Goal: Information Seeking & Learning: Learn about a topic

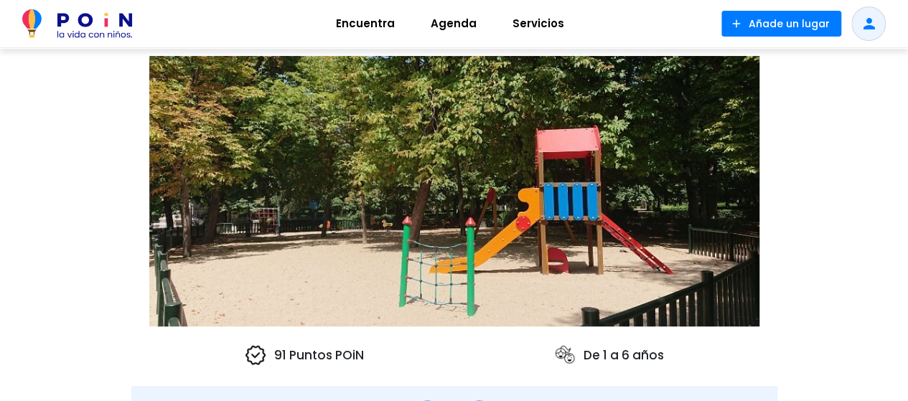
scroll to position [144, 0]
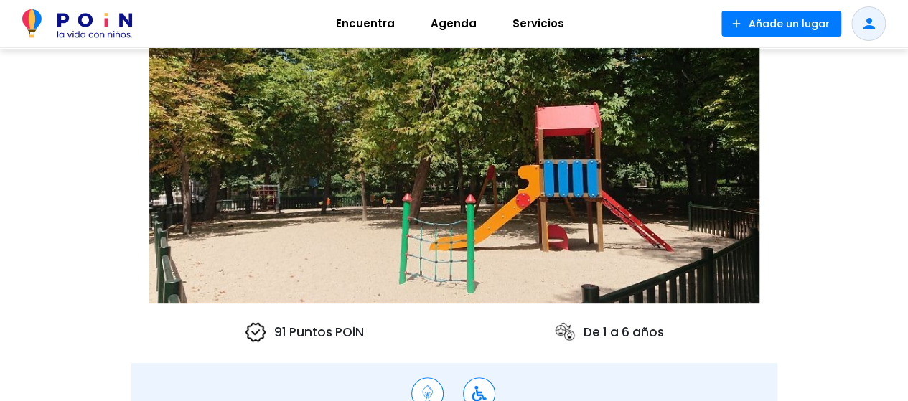
click at [512, 172] on img at bounding box center [454, 168] width 610 height 271
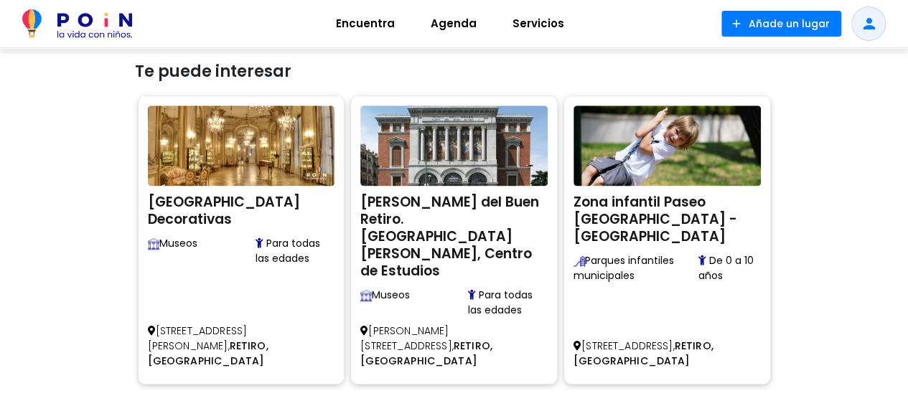
scroll to position [862, 0]
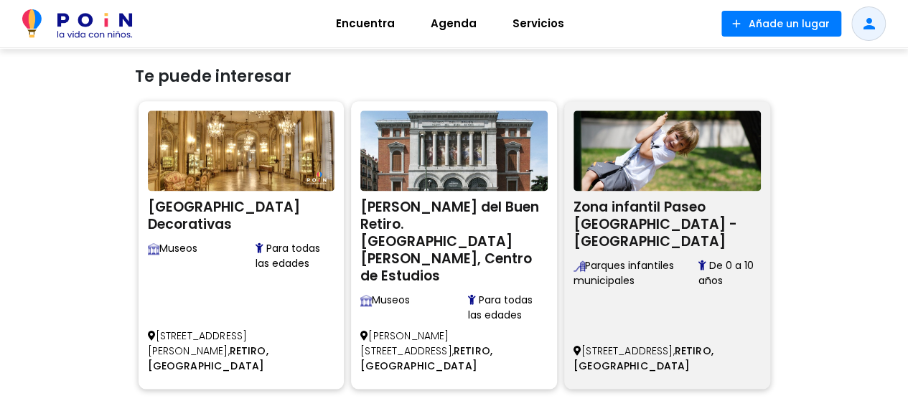
click at [626, 220] on h2 "Zona infantil Paseo Argentina - Parque de El Retiro" at bounding box center [667, 223] width 187 height 56
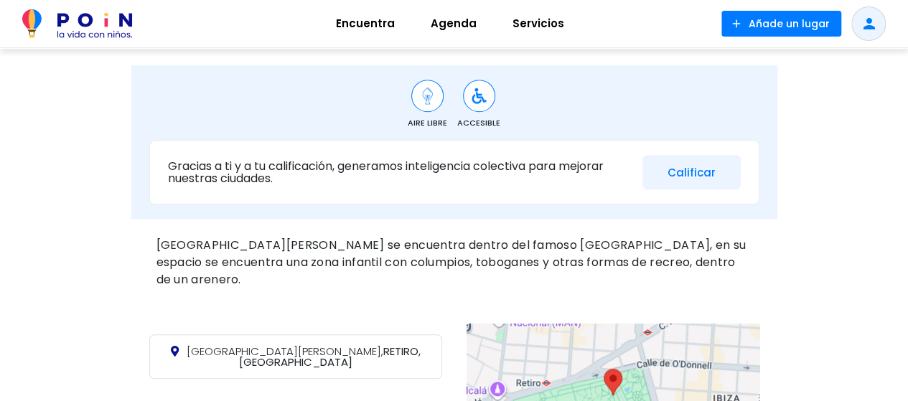
scroll to position [574, 0]
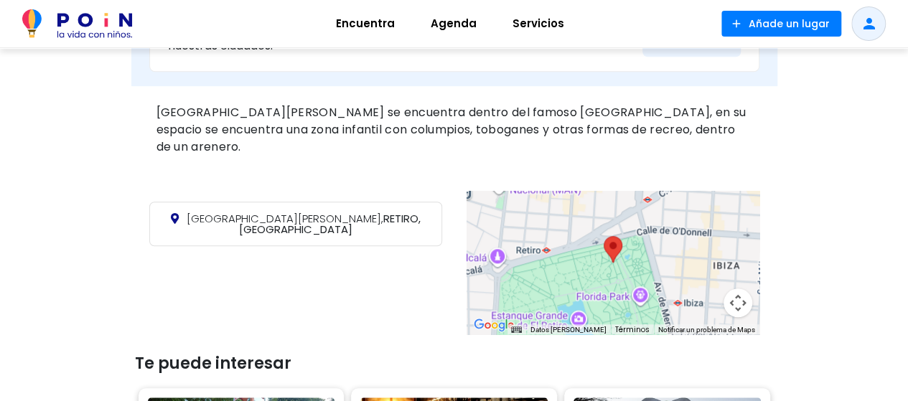
click at [613, 283] on div at bounding box center [613, 263] width 293 height 144
click at [355, 271] on div "Plaza Costa Rica, RETIRO, MADRID" at bounding box center [295, 263] width 293 height 122
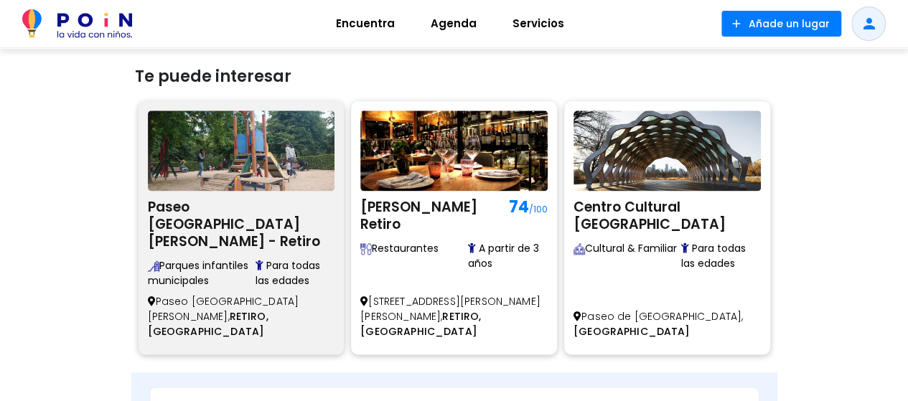
click at [195, 208] on h2 "Paseo [GEOGRAPHIC_DATA][PERSON_NAME] - Retiro" at bounding box center [241, 223] width 187 height 56
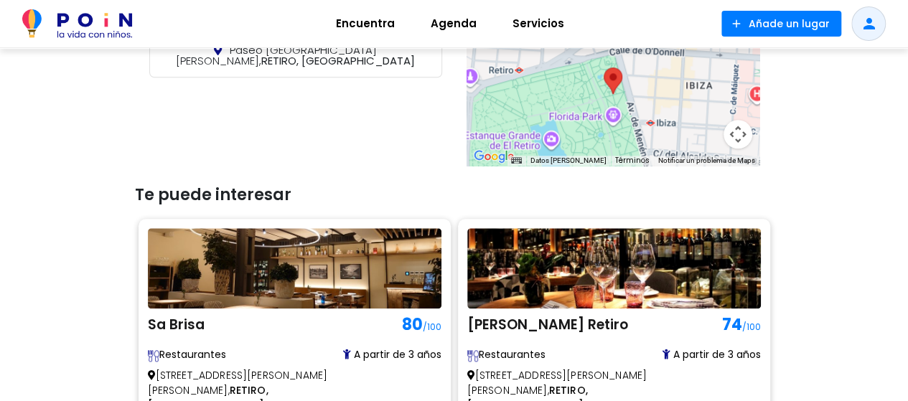
scroll to position [718, 0]
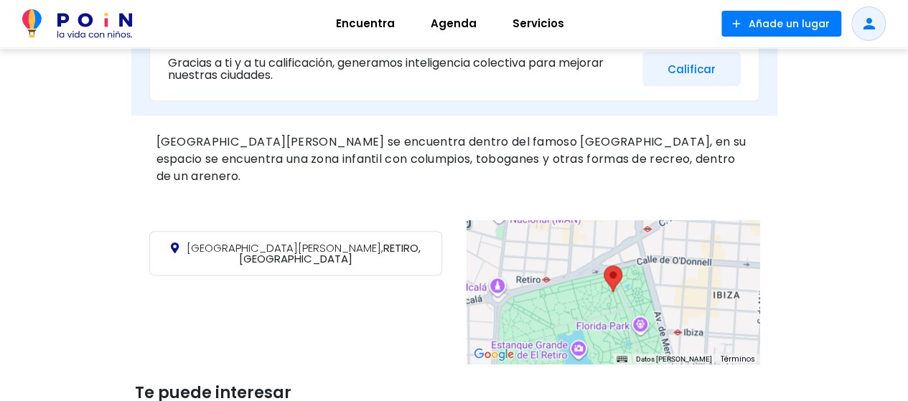
scroll to position [646, 0]
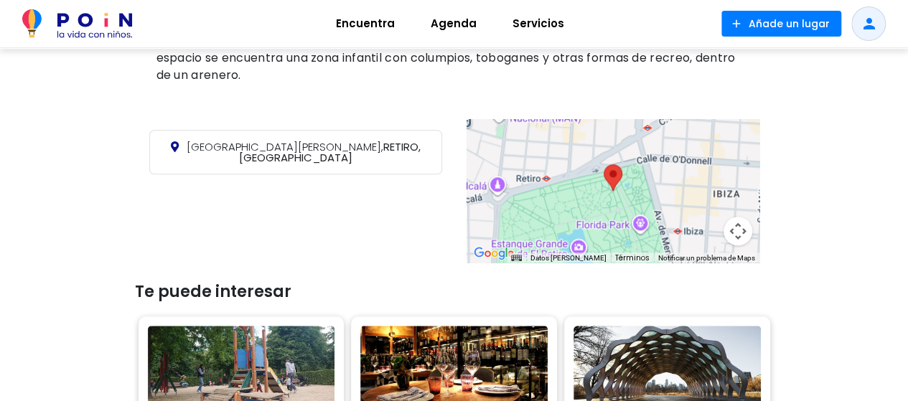
click at [648, 205] on div at bounding box center [613, 191] width 293 height 144
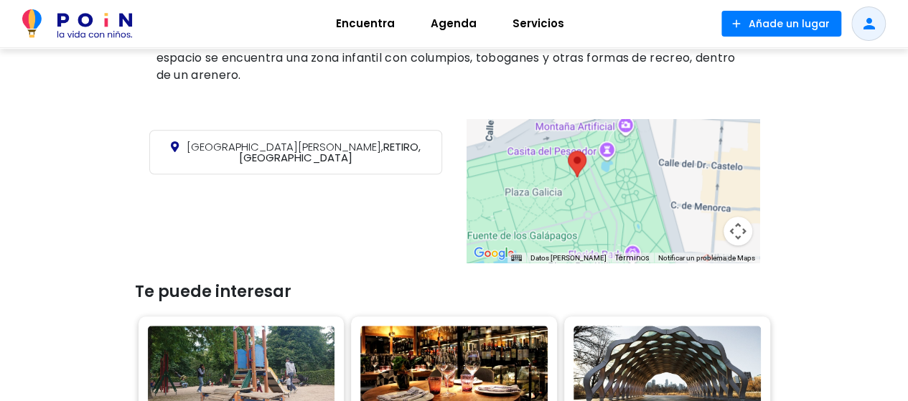
click at [583, 200] on div at bounding box center [613, 191] width 293 height 144
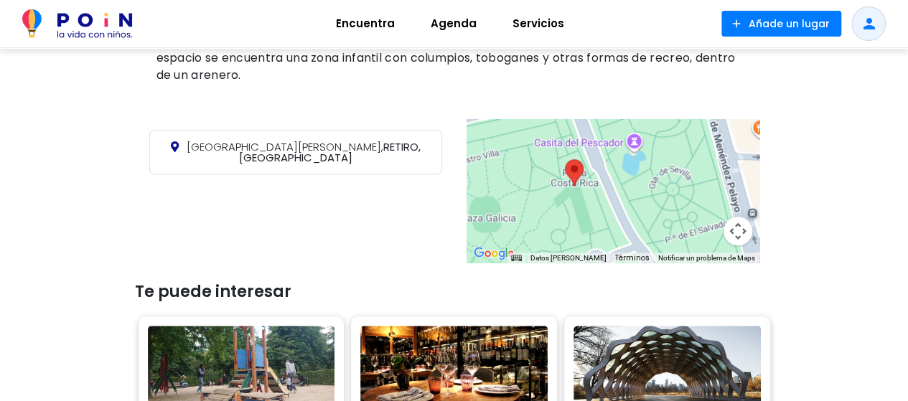
drag, startPoint x: 603, startPoint y: 169, endPoint x: 606, endPoint y: 203, distance: 34.6
click at [606, 203] on div at bounding box center [613, 191] width 293 height 144
click at [592, 202] on div at bounding box center [613, 191] width 293 height 144
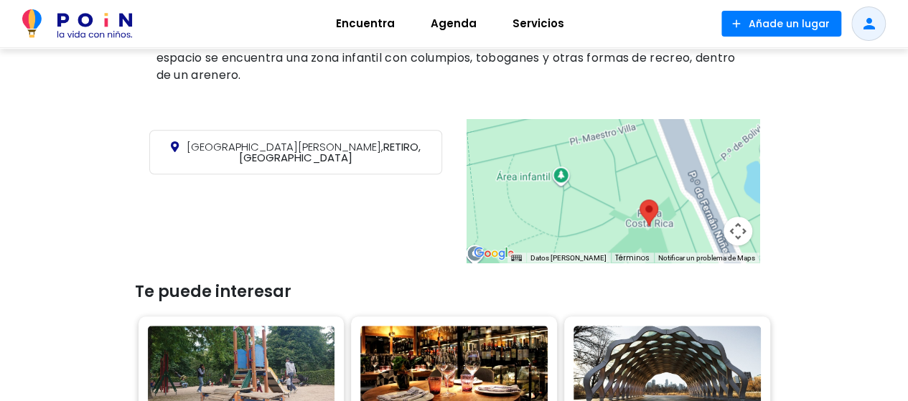
drag, startPoint x: 583, startPoint y: 196, endPoint x: 678, endPoint y: 255, distance: 111.6
click at [678, 255] on div "Datos del mapa Datos del mapa ©2025 Google, Inst. Geogr. Nacional Datos del map…" at bounding box center [613, 191] width 293 height 144
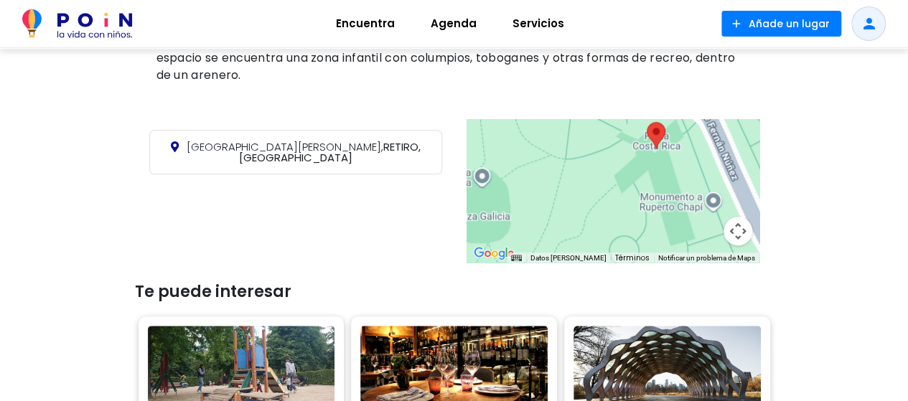
drag, startPoint x: 681, startPoint y: 236, endPoint x: 684, endPoint y: 157, distance: 79.8
click at [686, 157] on div at bounding box center [613, 191] width 293 height 144
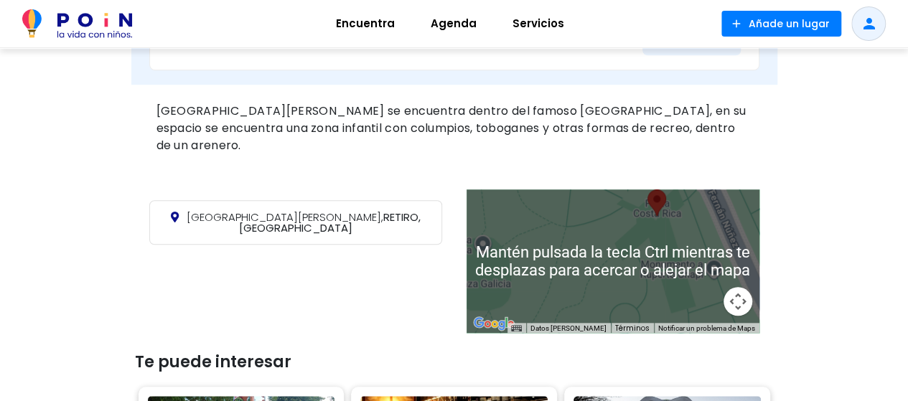
scroll to position [574, 0]
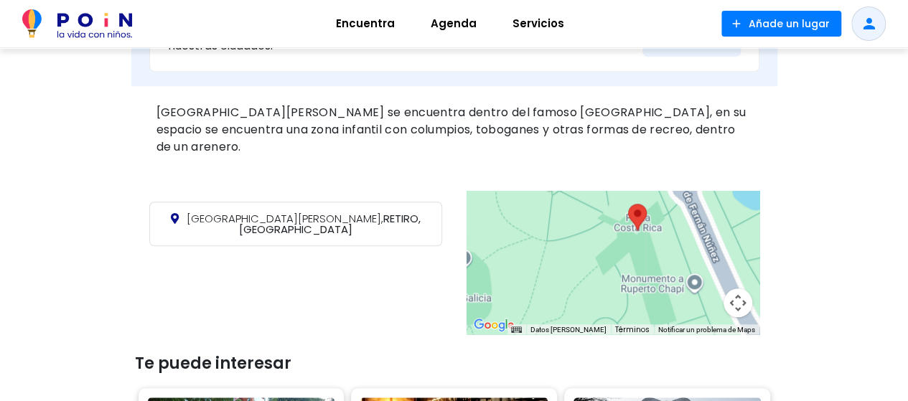
drag, startPoint x: 607, startPoint y: 226, endPoint x: 572, endPoint y: 241, distance: 38.7
click at [572, 241] on div at bounding box center [613, 263] width 293 height 144
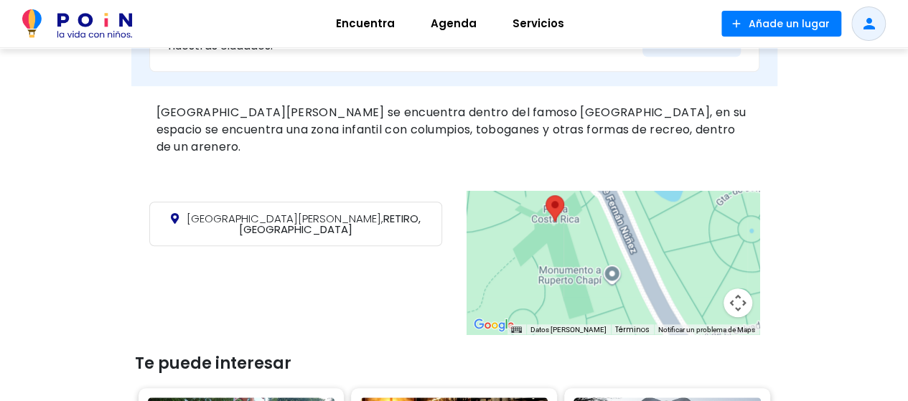
drag, startPoint x: 684, startPoint y: 232, endPoint x: 623, endPoint y: 219, distance: 61.7
click at [623, 219] on div at bounding box center [613, 263] width 293 height 144
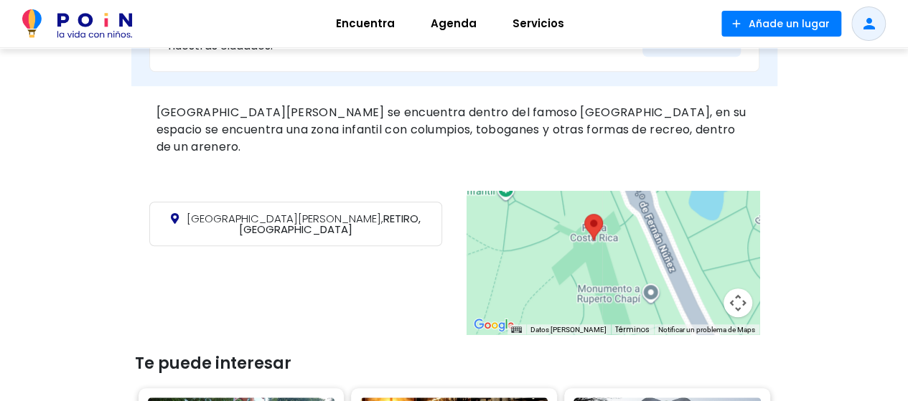
drag, startPoint x: 655, startPoint y: 289, endPoint x: 717, endPoint y: 328, distance: 72.9
click at [717, 328] on div "Mantén pulsada la tecla Ctrl mientras te desplazas para acercar o alejar el map…" at bounding box center [613, 263] width 293 height 144
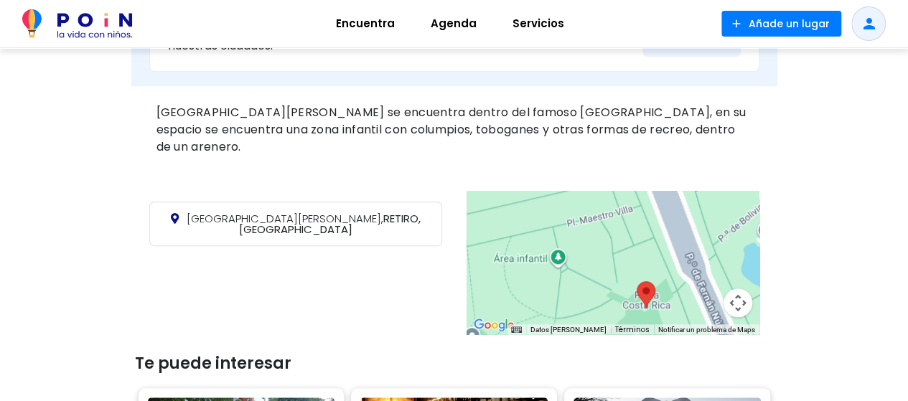
drag, startPoint x: 614, startPoint y: 292, endPoint x: 619, endPoint y: 302, distance: 10.6
click at [619, 302] on div at bounding box center [613, 263] width 293 height 144
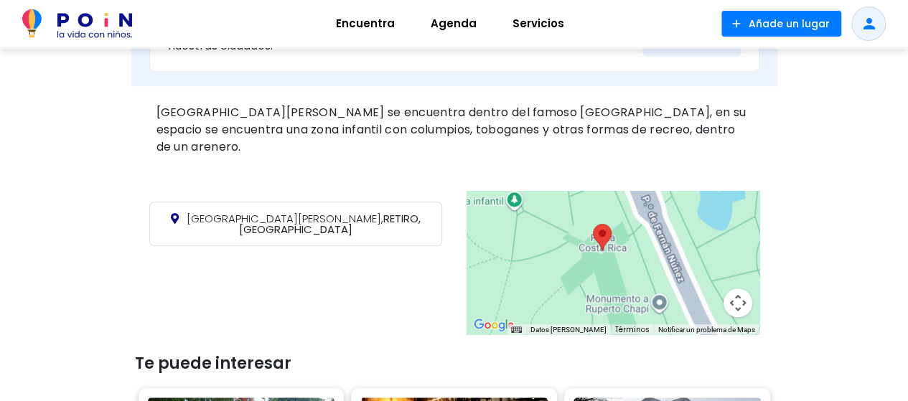
drag, startPoint x: 607, startPoint y: 293, endPoint x: 559, endPoint y: 230, distance: 79.3
click at [559, 230] on div at bounding box center [613, 263] width 293 height 144
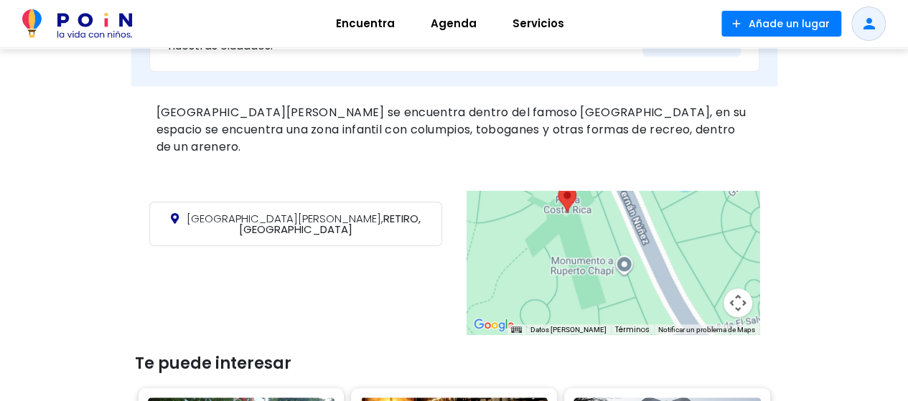
drag, startPoint x: 606, startPoint y: 284, endPoint x: 574, endPoint y: 245, distance: 50.0
click at [574, 245] on div at bounding box center [613, 263] width 293 height 144
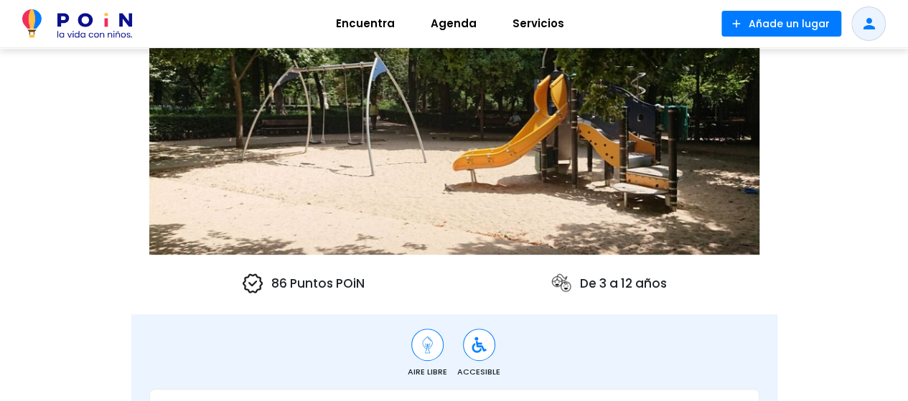
scroll to position [287, 0]
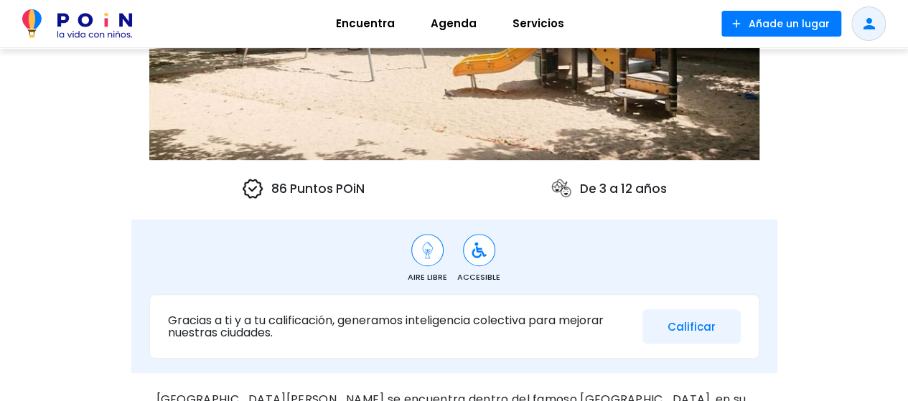
click at [425, 254] on img at bounding box center [428, 250] width 18 height 18
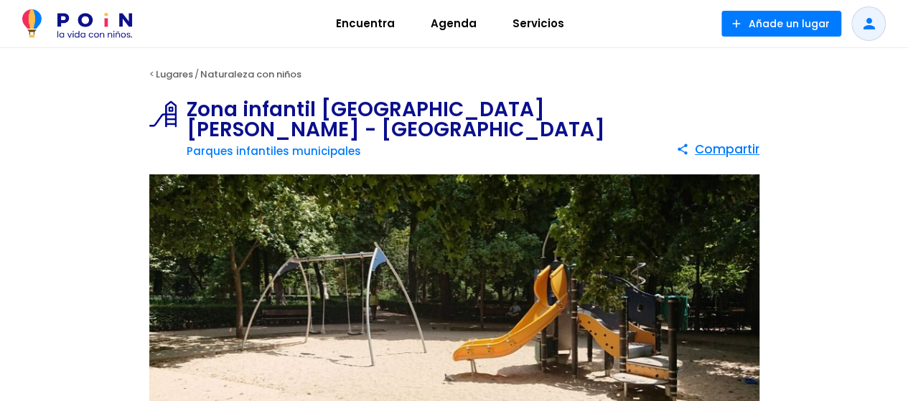
scroll to position [0, 0]
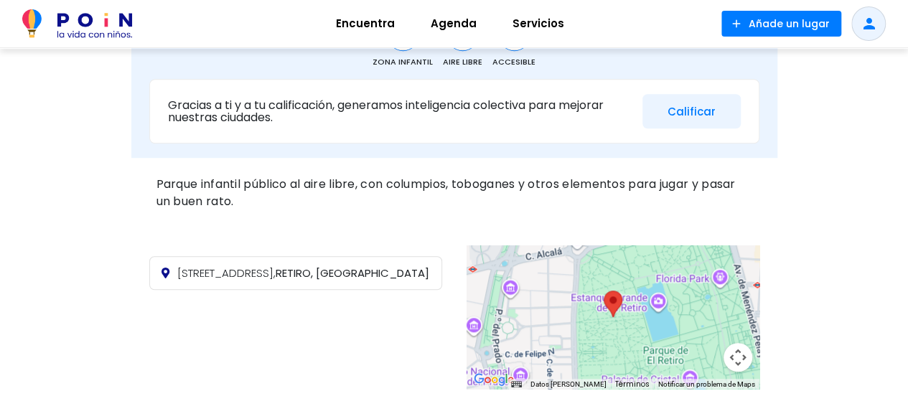
scroll to position [790, 0]
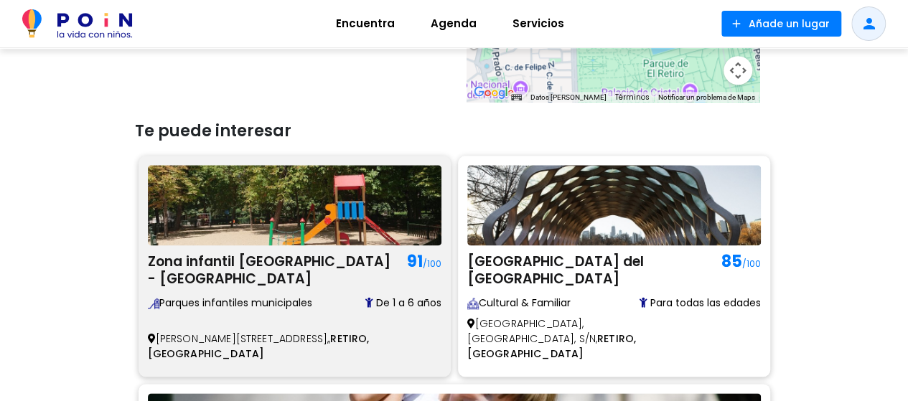
click at [210, 268] on h2 "Zona infantil [GEOGRAPHIC_DATA] - [GEOGRAPHIC_DATA]" at bounding box center [274, 268] width 252 height 39
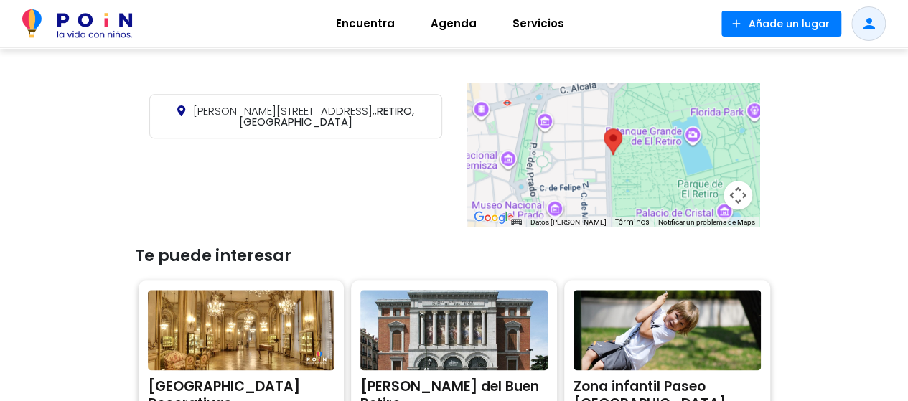
scroll to position [933, 0]
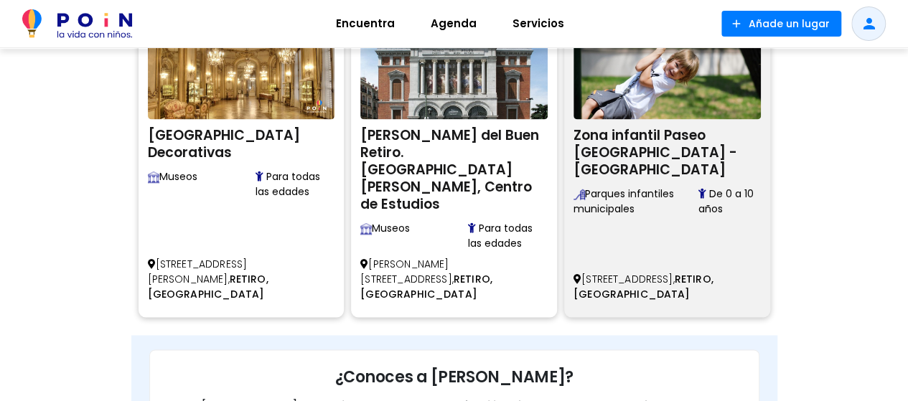
click at [617, 208] on span "Parques infantiles municipales" at bounding box center [636, 202] width 125 height 30
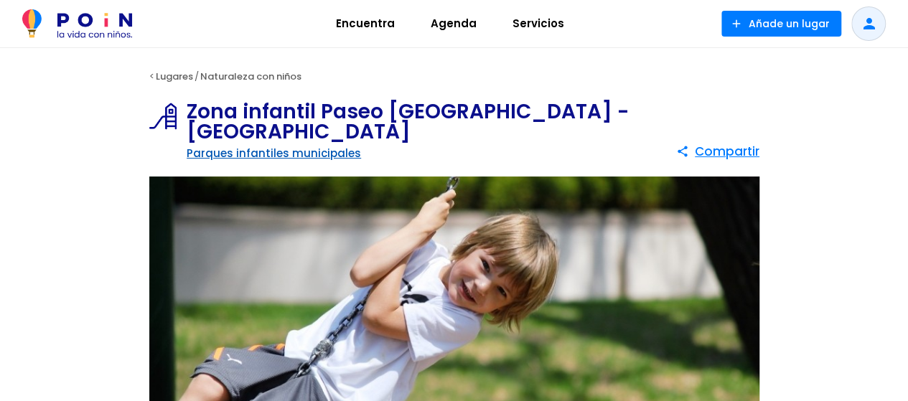
click at [263, 153] on link "Parques infantiles municipales" at bounding box center [274, 153] width 174 height 15
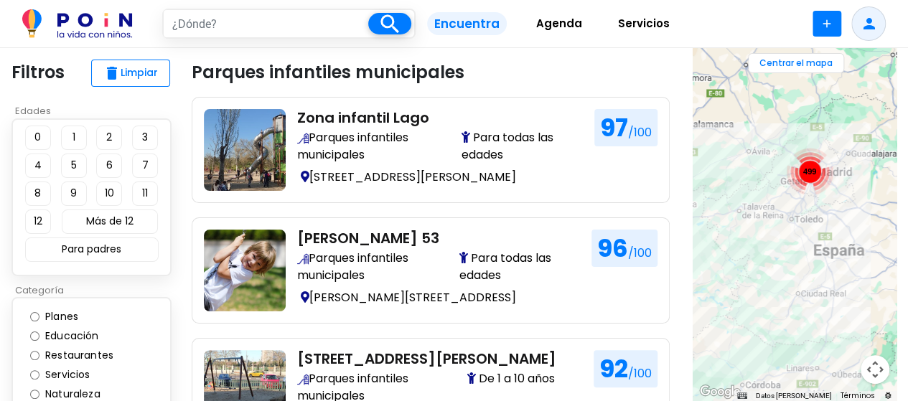
drag, startPoint x: 715, startPoint y: 190, endPoint x: 689, endPoint y: 214, distance: 35.6
click at [689, 214] on section "close ← Mover a la izquierda → Mover a la derecha ↑ Mover hacia arriba ↓ Mover …" at bounding box center [794, 224] width 227 height 353
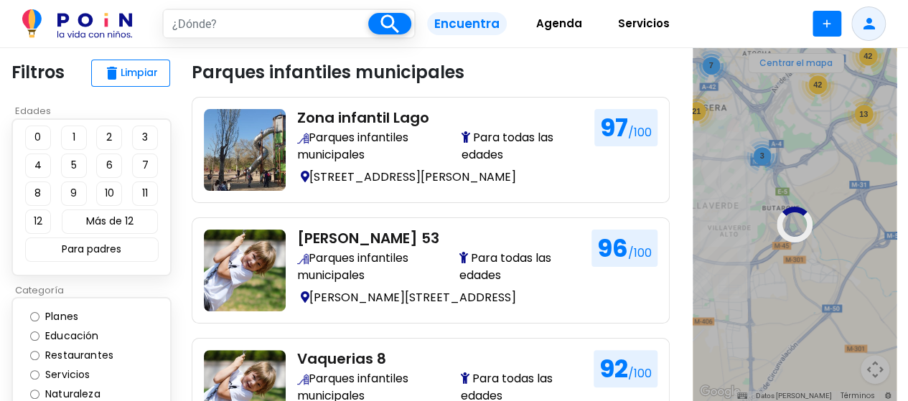
drag, startPoint x: 770, startPoint y: 143, endPoint x: 763, endPoint y: 276, distance: 133.0
click at [763, 276] on div at bounding box center [795, 224] width 204 height 353
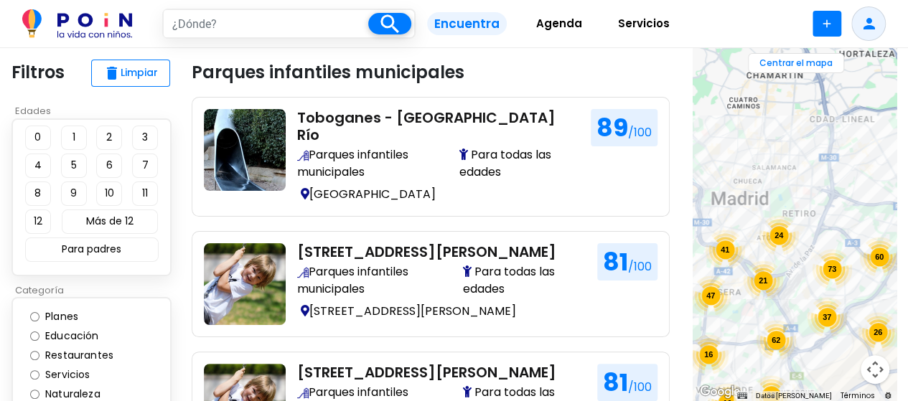
drag, startPoint x: 750, startPoint y: 88, endPoint x: 765, endPoint y: 274, distance: 186.6
click at [765, 274] on div "21" at bounding box center [763, 281] width 40 height 40
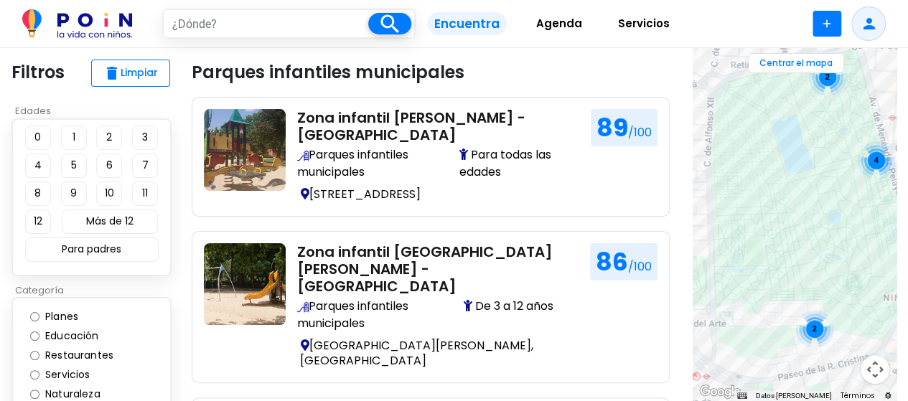
drag, startPoint x: 752, startPoint y: 159, endPoint x: 840, endPoint y: 177, distance: 90.1
click at [842, 177] on div "2 4 2 2 2" at bounding box center [795, 224] width 204 height 353
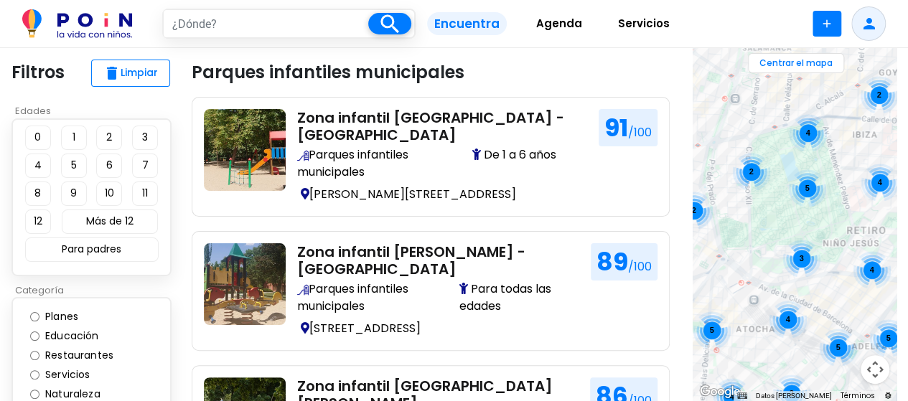
click at [809, 133] on span "4" at bounding box center [808, 133] width 4 height 9
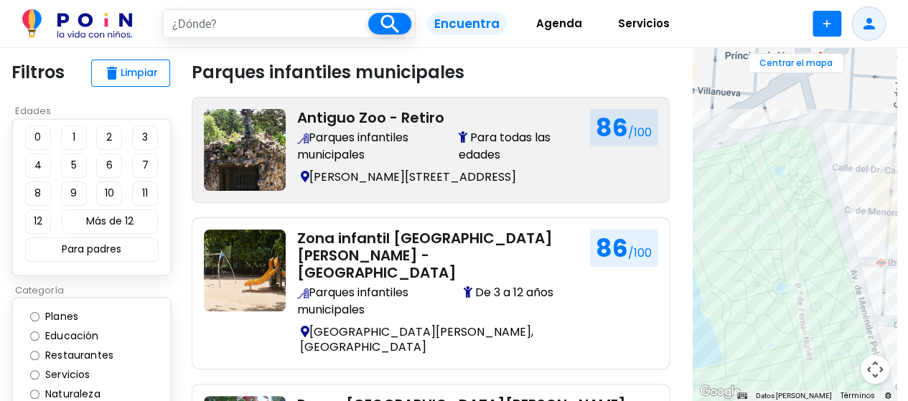
click at [250, 139] on img at bounding box center [245, 150] width 82 height 82
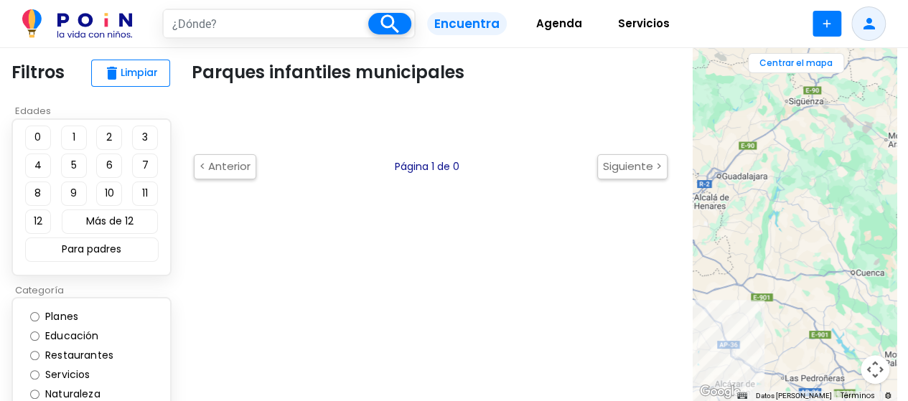
drag, startPoint x: 758, startPoint y: 205, endPoint x: 706, endPoint y: 220, distance: 53.9
click at [706, 220] on div at bounding box center [795, 224] width 204 height 353
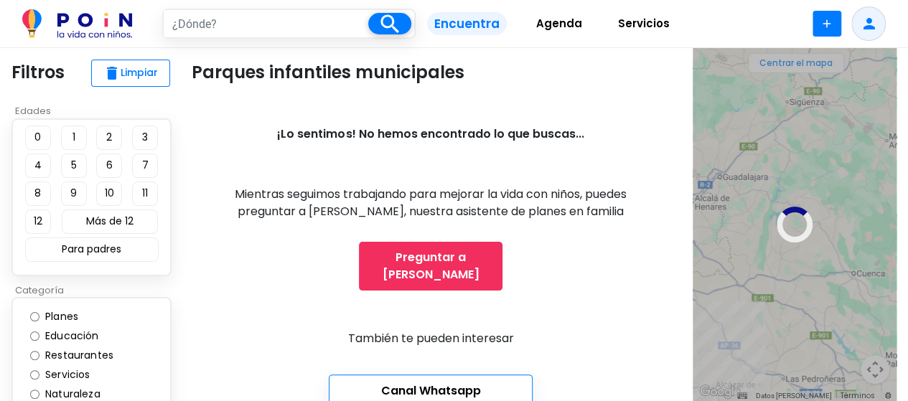
click at [732, 222] on div at bounding box center [795, 224] width 204 height 353
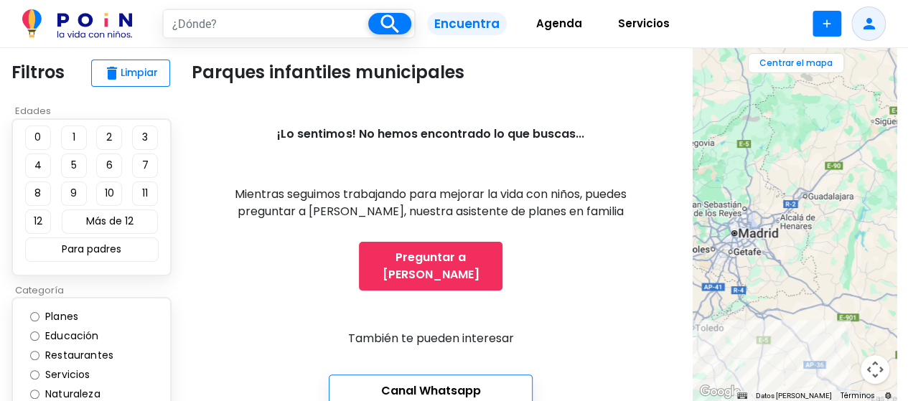
drag, startPoint x: 766, startPoint y: 242, endPoint x: 836, endPoint y: 258, distance: 71.4
click at [830, 258] on div at bounding box center [795, 224] width 204 height 353
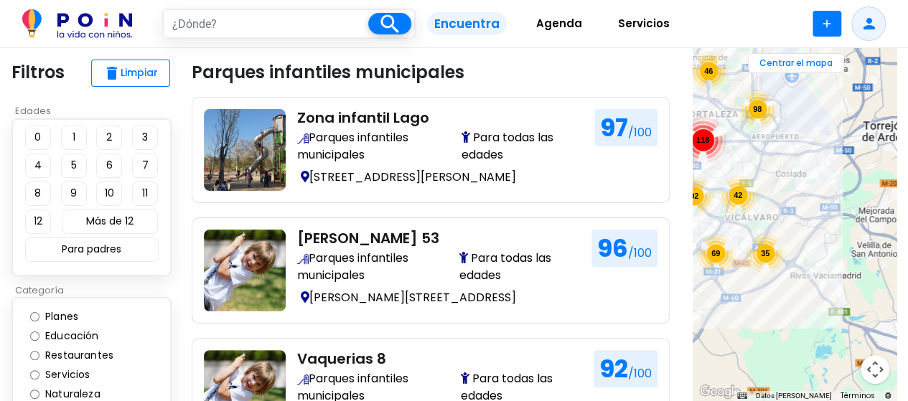
drag, startPoint x: 763, startPoint y: 169, endPoint x: 862, endPoint y: 212, distance: 108.7
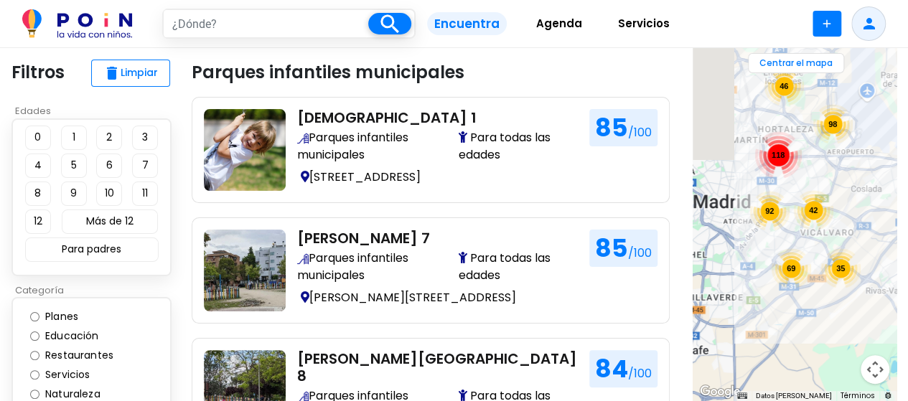
drag, startPoint x: 740, startPoint y: 147, endPoint x: 819, endPoint y: 179, distance: 84.4
click at [819, 179] on div "118 92 35 42 69 98 46" at bounding box center [795, 224] width 204 height 353
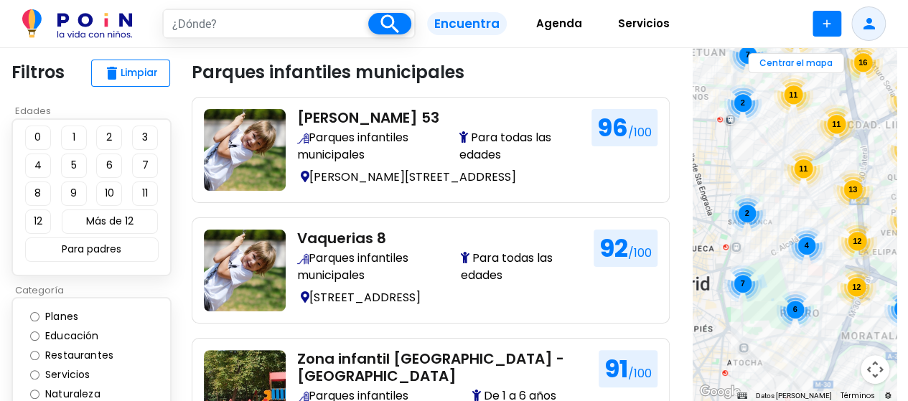
click at [807, 106] on div "11" at bounding box center [793, 95] width 40 height 40
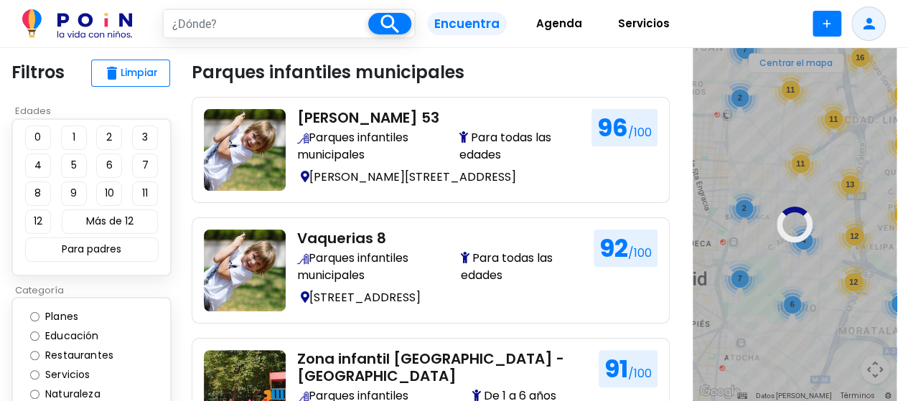
drag, startPoint x: 780, startPoint y: 255, endPoint x: 789, endPoint y: 126, distance: 128.9
click at [789, 126] on div at bounding box center [795, 224] width 204 height 353
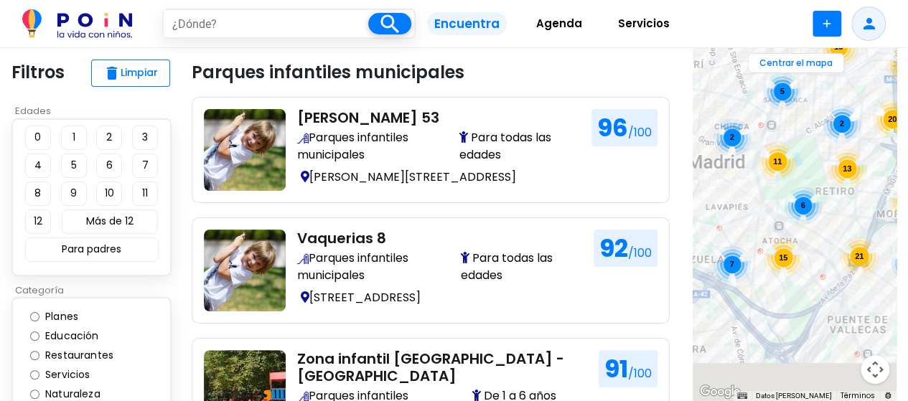
drag, startPoint x: 797, startPoint y: 278, endPoint x: 828, endPoint y: 147, distance: 134.3
click at [832, 150] on div "13" at bounding box center [847, 169] width 40 height 40
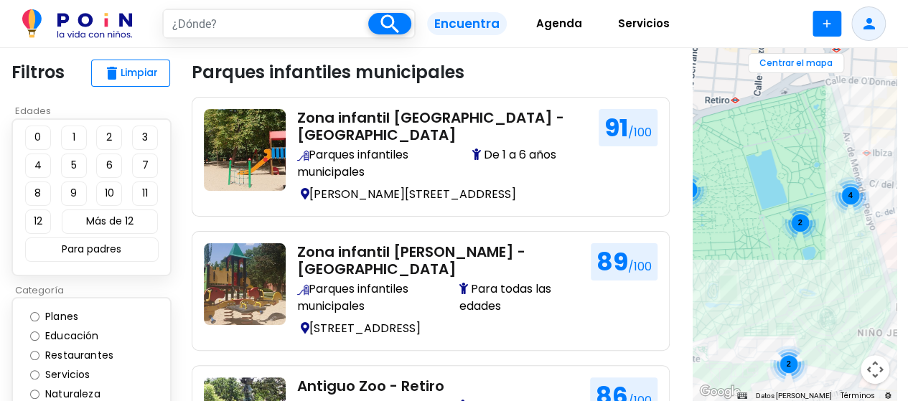
drag, startPoint x: 797, startPoint y: 153, endPoint x: 771, endPoint y: 232, distance: 83.1
click at [771, 232] on div "2 2 4 2" at bounding box center [795, 224] width 204 height 353
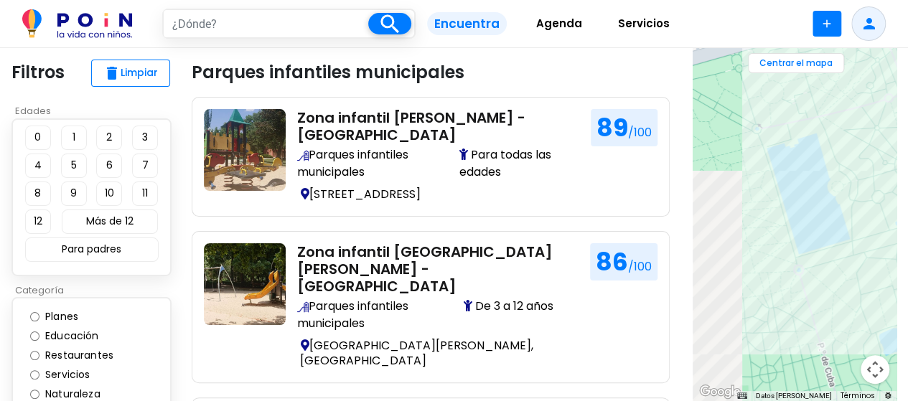
drag, startPoint x: 800, startPoint y: 144, endPoint x: 869, endPoint y: 140, distance: 69.1
click at [869, 140] on div at bounding box center [795, 224] width 204 height 353
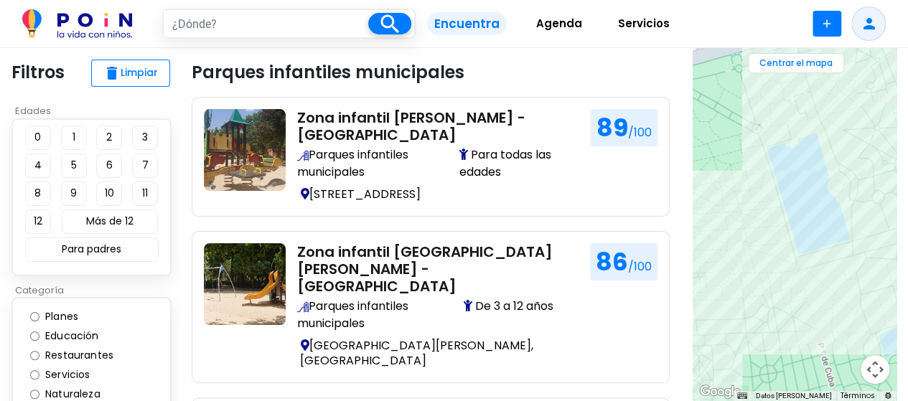
click at [791, 264] on div at bounding box center [795, 224] width 204 height 353
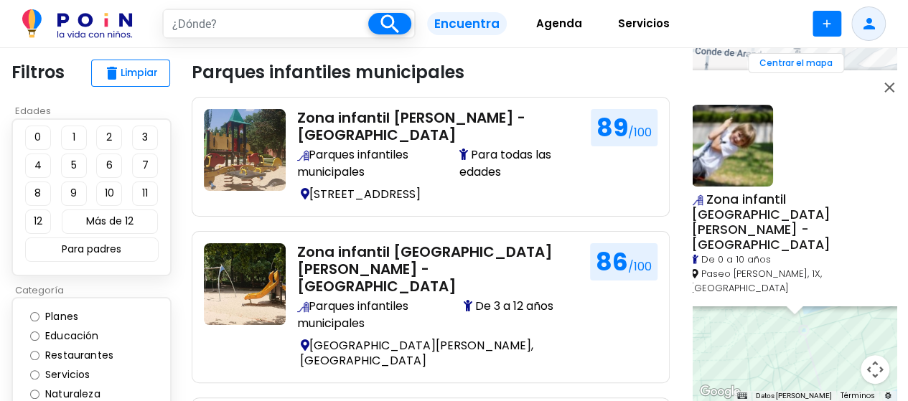
click at [882, 330] on div "Zona infantil Puerta Fernan Núñez - Parque de El Retiro De 0 a 10 años Paseo Fe…" at bounding box center [795, 224] width 204 height 353
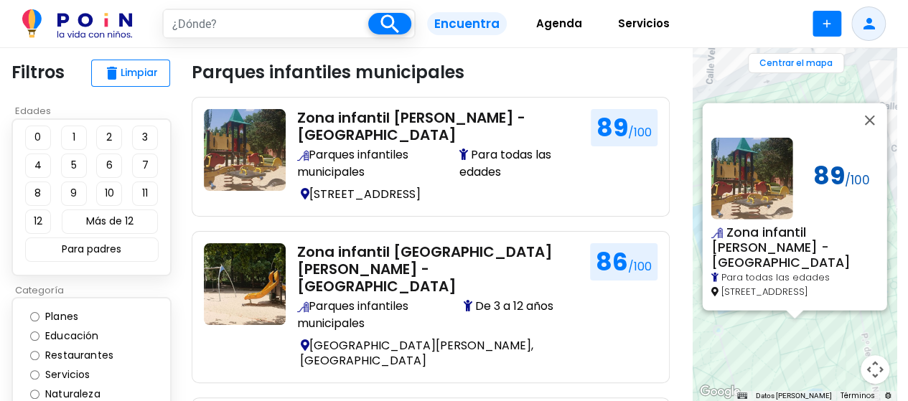
click at [748, 154] on img at bounding box center [752, 179] width 82 height 82
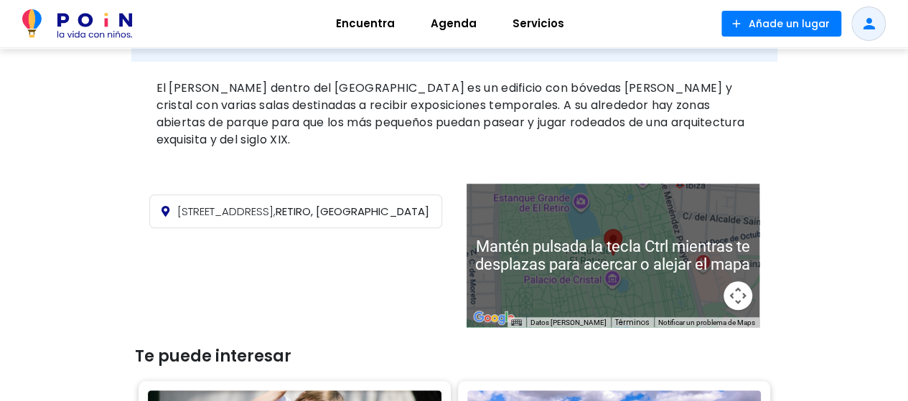
scroll to position [646, 0]
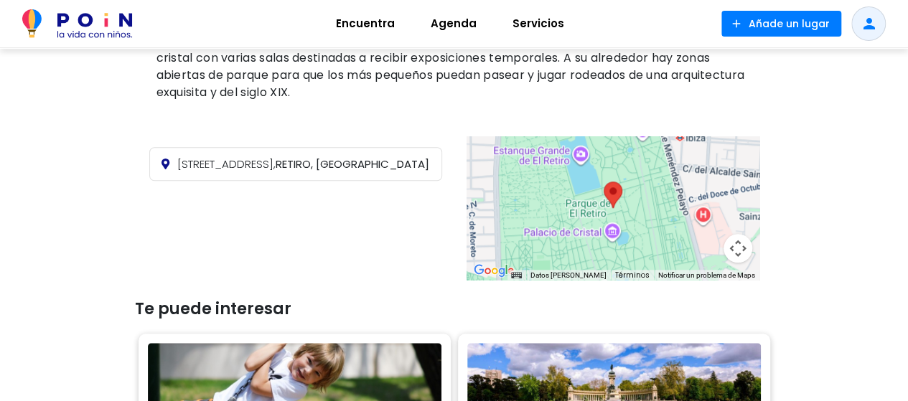
click at [633, 218] on div at bounding box center [613, 208] width 293 height 144
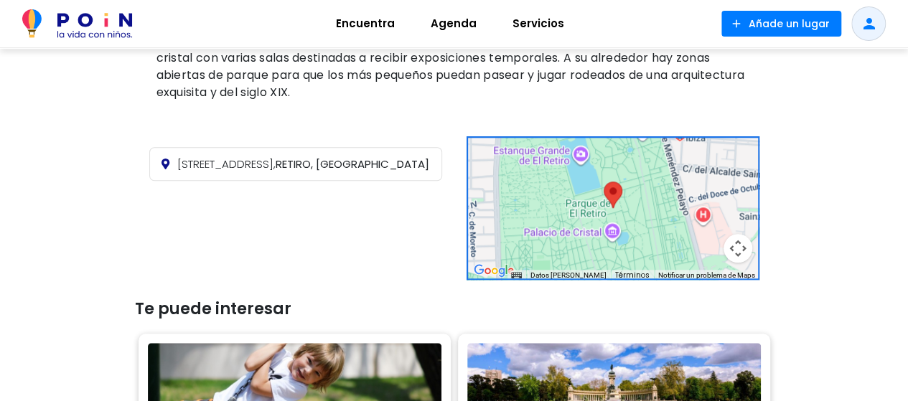
click at [611, 208] on div at bounding box center [613, 208] width 293 height 144
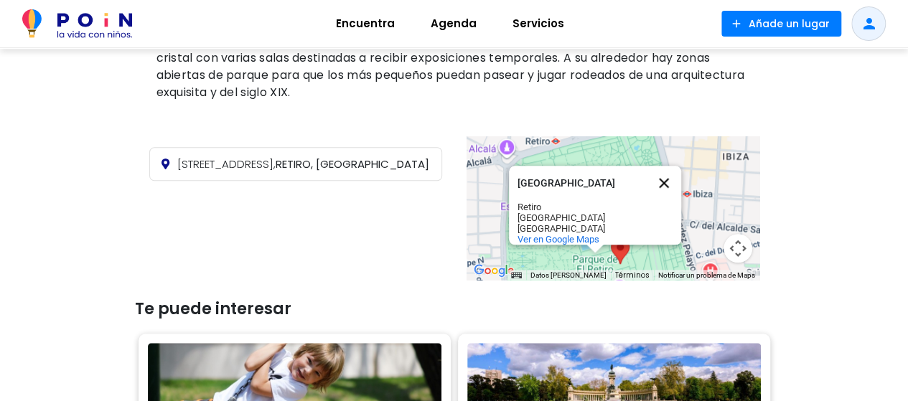
click at [671, 169] on button "Cerrar" at bounding box center [664, 183] width 34 height 34
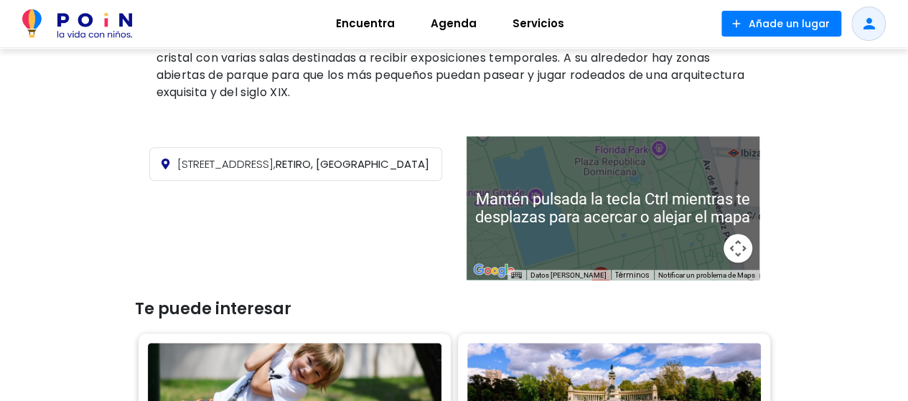
click at [633, 242] on div at bounding box center [613, 208] width 293 height 144
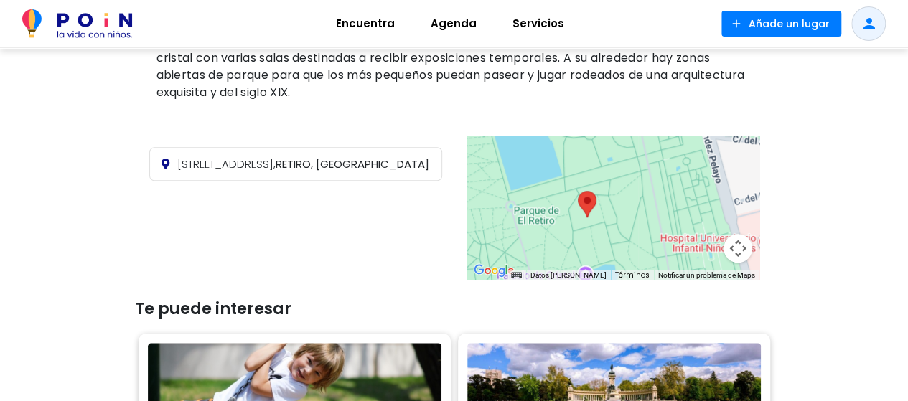
drag, startPoint x: 628, startPoint y: 245, endPoint x: 621, endPoint y: 162, distance: 83.6
click at [621, 162] on div at bounding box center [613, 208] width 293 height 144
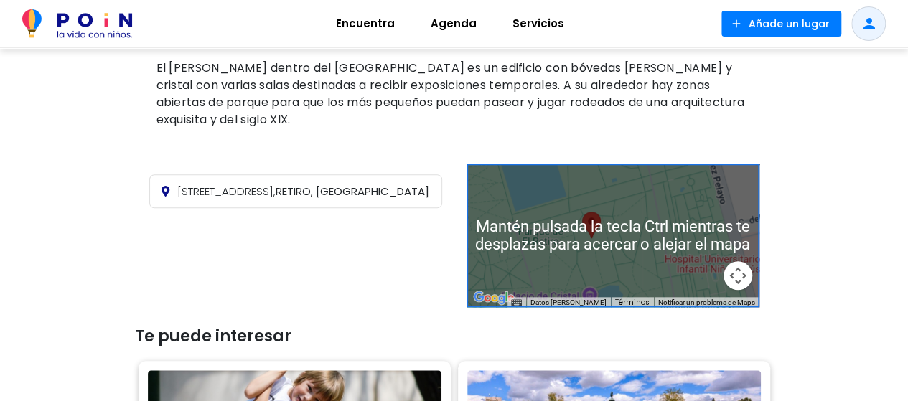
scroll to position [790, 0]
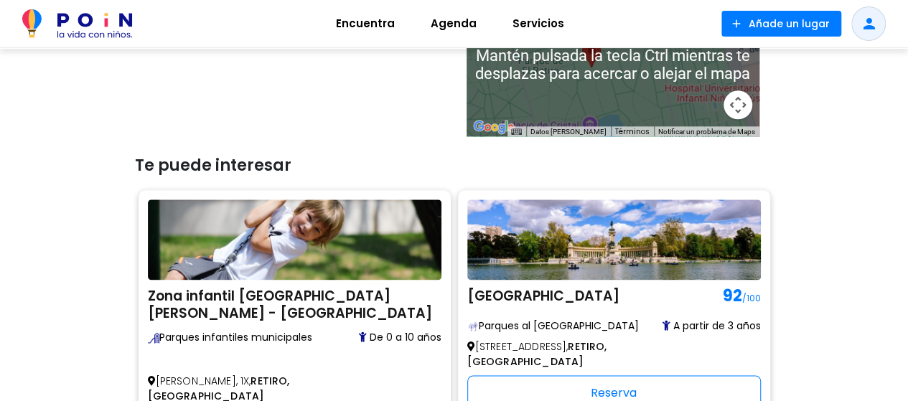
click at [606, 99] on div at bounding box center [613, 65] width 293 height 144
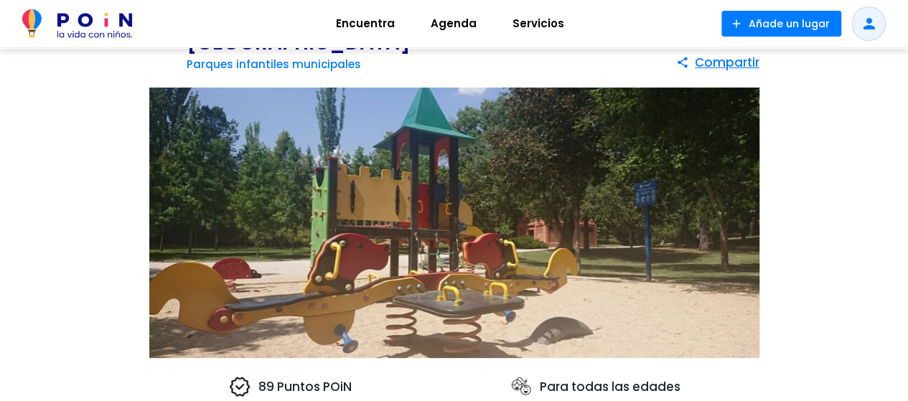
scroll to position [0, 0]
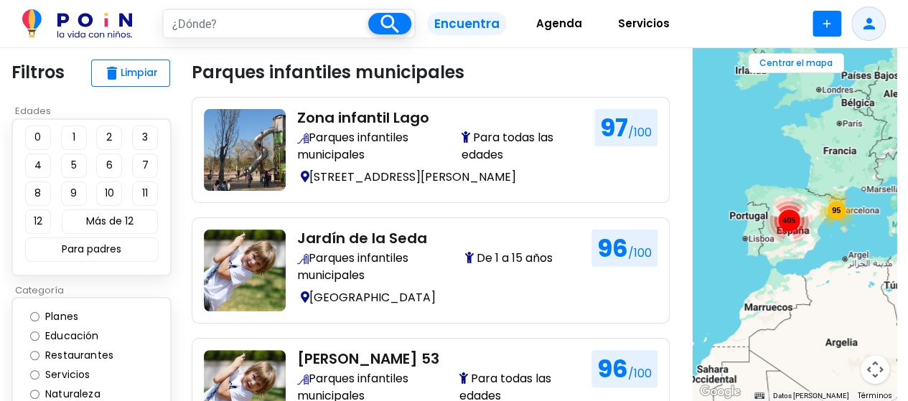
drag, startPoint x: 238, startPoint y: 24, endPoint x: 163, endPoint y: 24, distance: 75.4
click at [164, 24] on input "text" at bounding box center [266, 23] width 205 height 27
type input "Retiro"
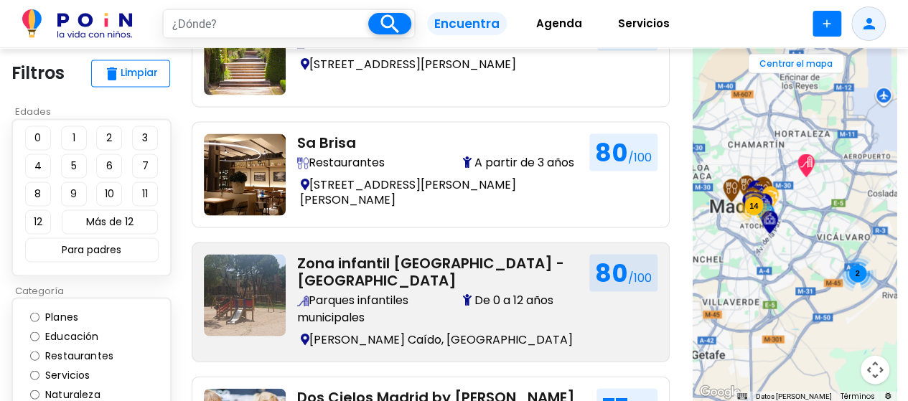
scroll to position [1364, 0]
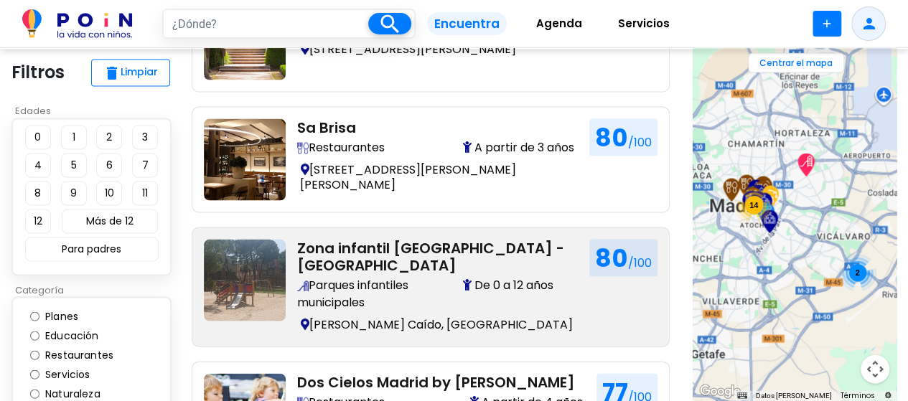
click at [251, 240] on img at bounding box center [245, 281] width 82 height 82
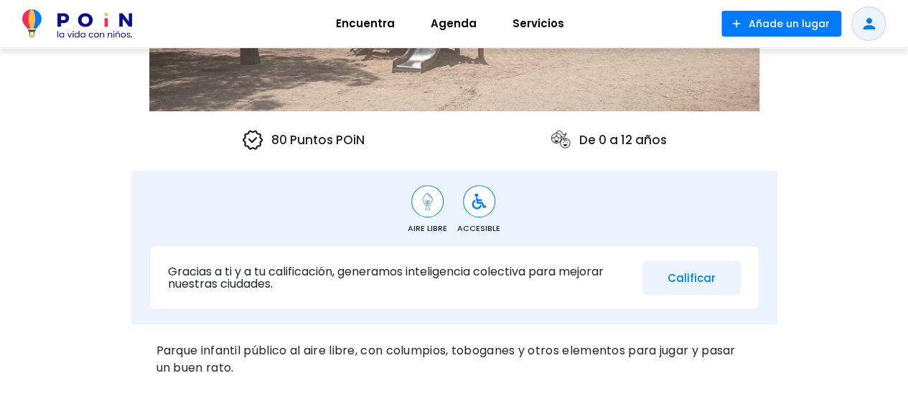
scroll to position [359, 0]
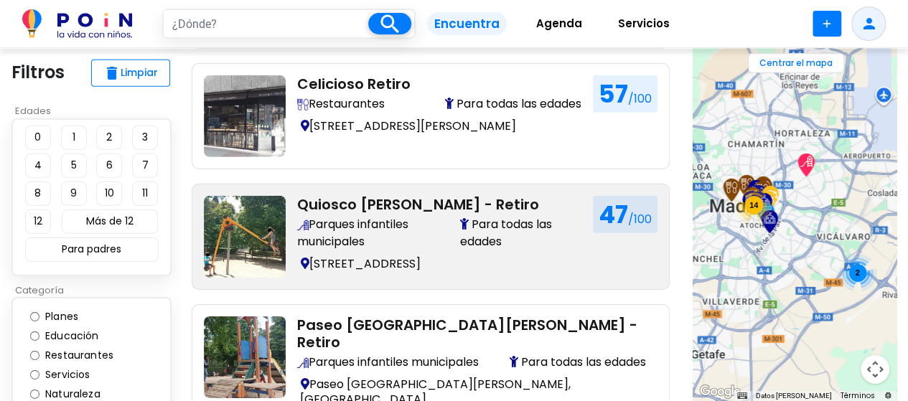
scroll to position [2226, 0]
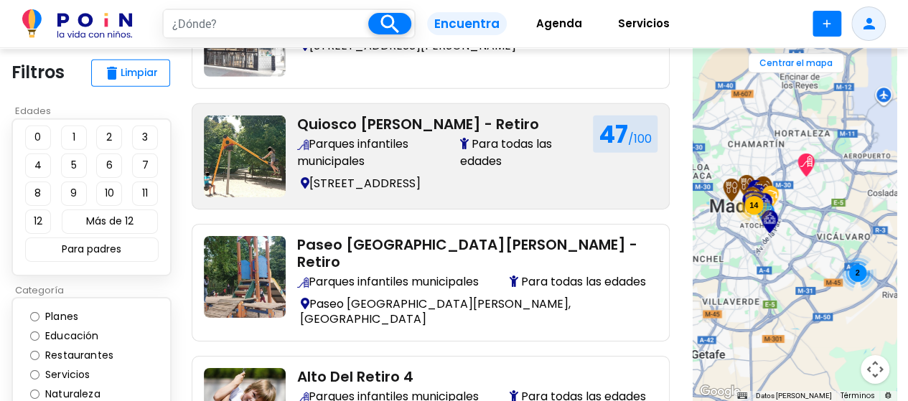
click at [373, 136] on span "Parques infantiles municipales" at bounding box center [377, 153] width 161 height 34
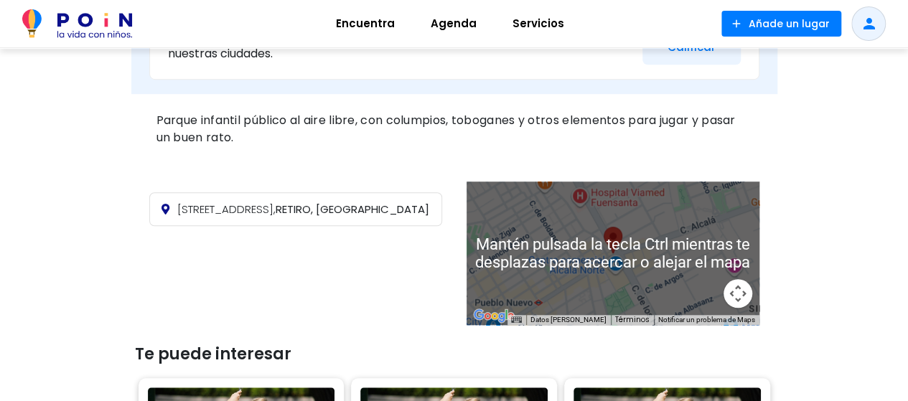
scroll to position [503, 0]
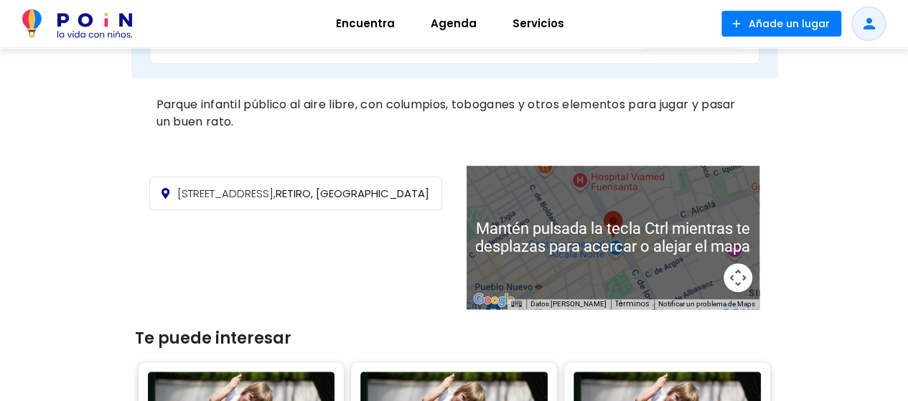
click at [551, 245] on div at bounding box center [613, 238] width 293 height 144
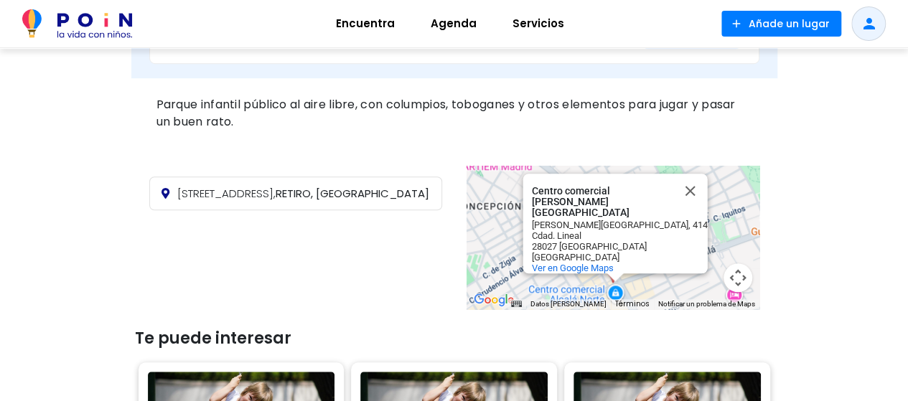
click at [721, 253] on div "Centro comercial Alcalá Norte Centro comercial Alcalá Norte C. Alcalá, 414 Cdad…" at bounding box center [613, 238] width 293 height 144
click at [688, 192] on button "Cerrar" at bounding box center [690, 191] width 34 height 34
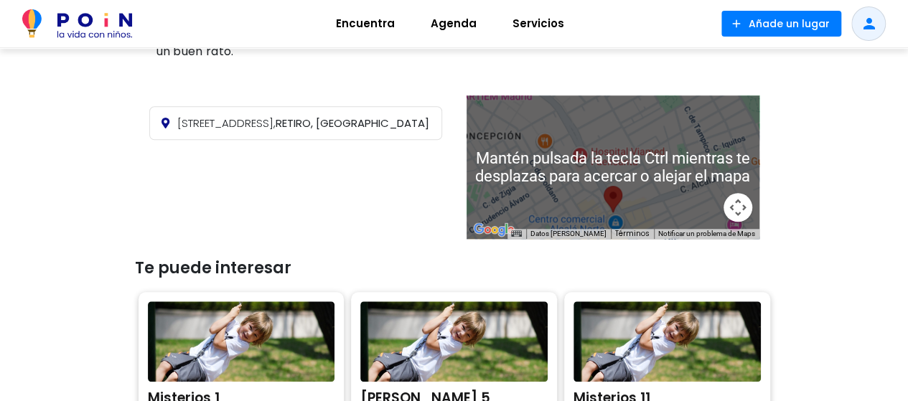
scroll to position [574, 0]
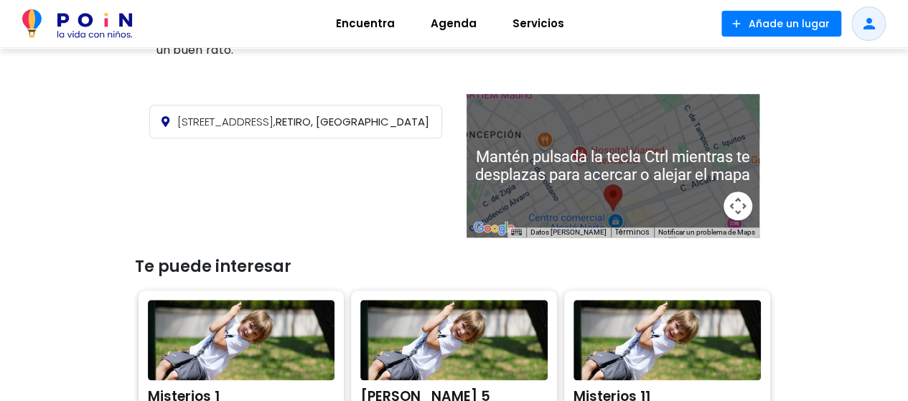
click at [643, 188] on div at bounding box center [613, 166] width 293 height 144
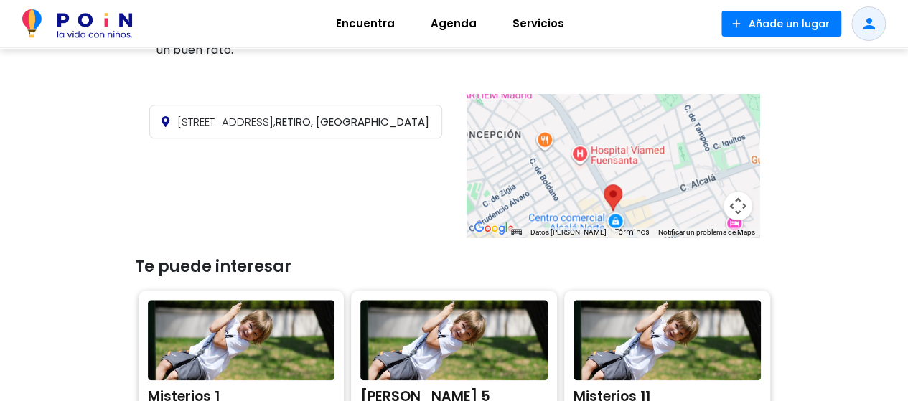
click at [566, 149] on div at bounding box center [613, 166] width 293 height 144
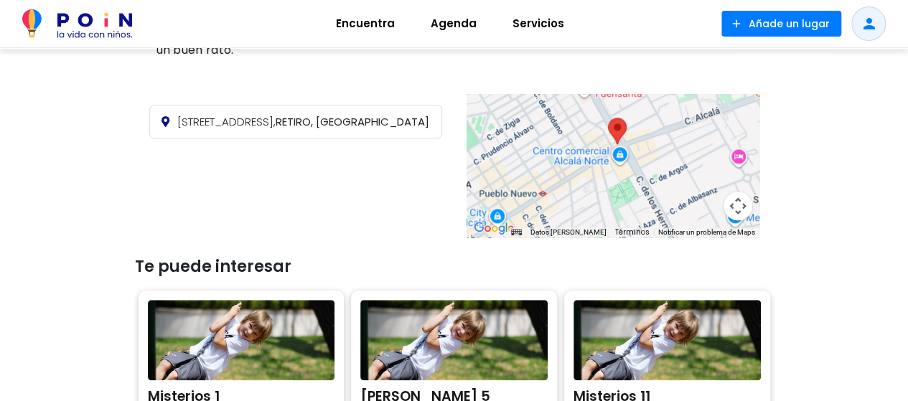
drag, startPoint x: 661, startPoint y: 192, endPoint x: 666, endPoint y: 124, distance: 68.3
click at [666, 124] on div at bounding box center [613, 166] width 293 height 144
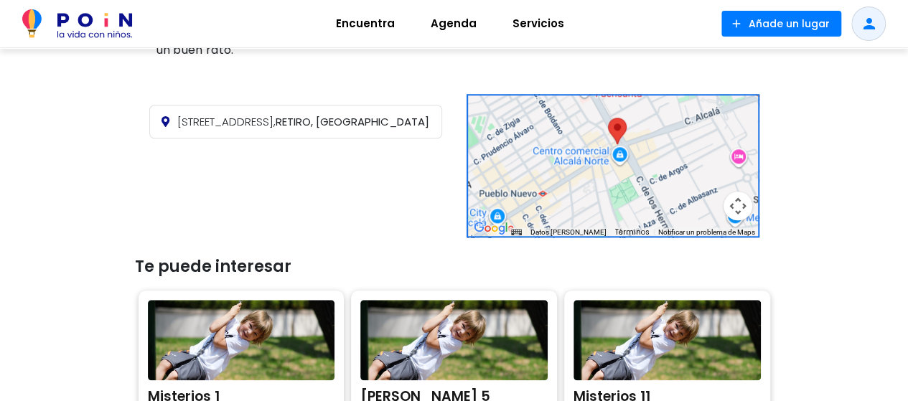
scroll to position [359, 0]
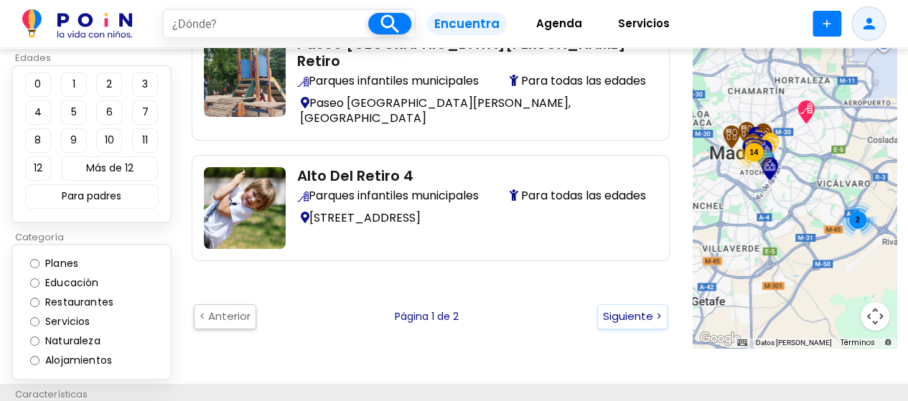
scroll to position [2441, 0]
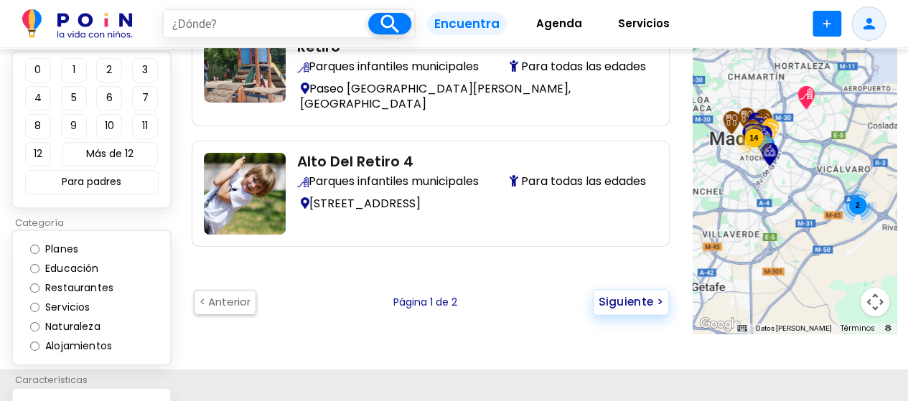
click at [623, 289] on button "Siguiente >" at bounding box center [631, 302] width 76 height 26
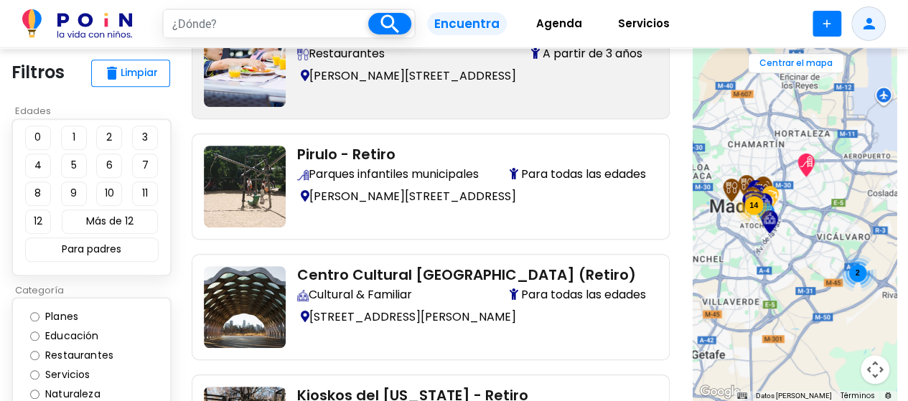
scroll to position [359, 0]
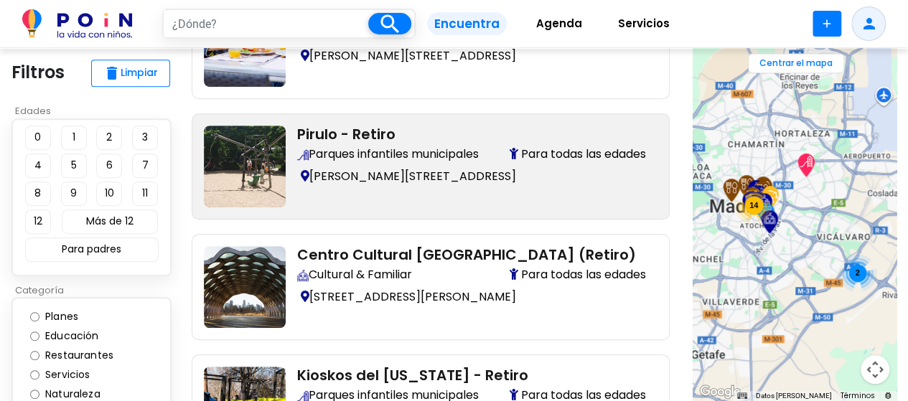
click at [274, 143] on img at bounding box center [245, 167] width 82 height 82
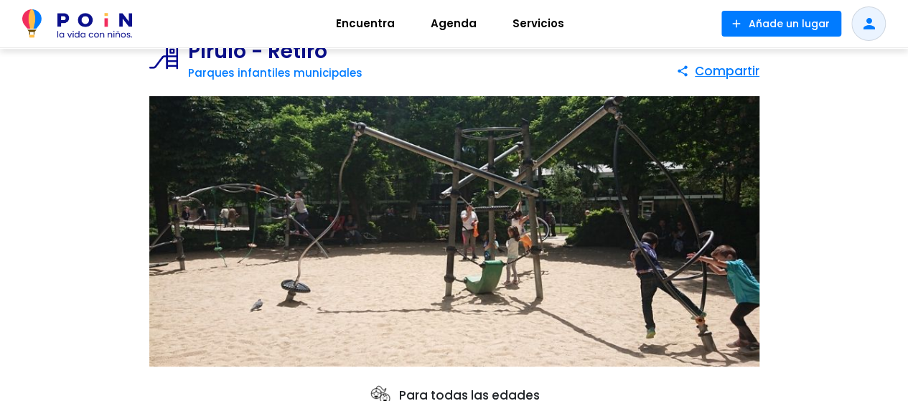
scroll to position [215, 0]
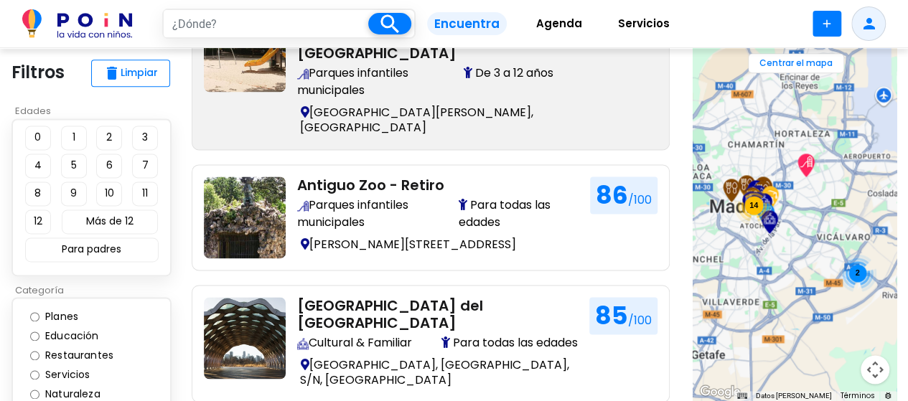
scroll to position [862, 0]
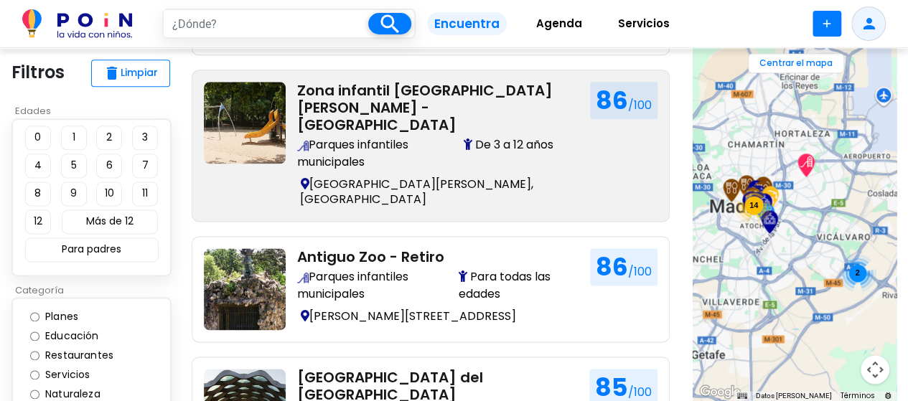
click at [270, 113] on img at bounding box center [245, 123] width 82 height 82
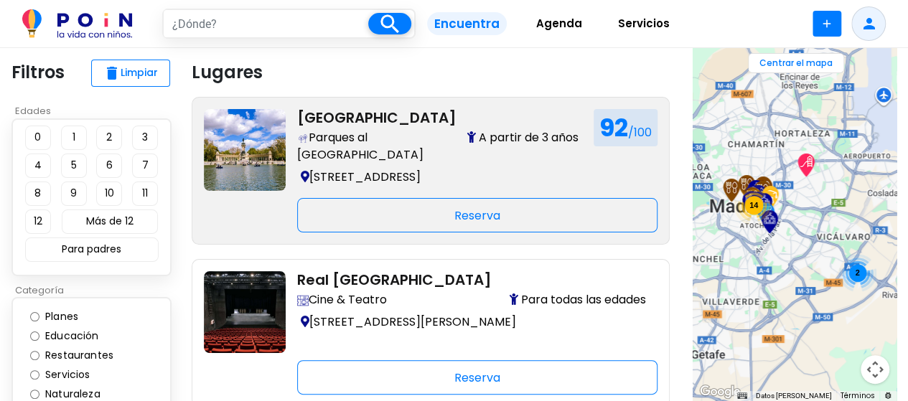
click at [249, 144] on img at bounding box center [245, 150] width 82 height 82
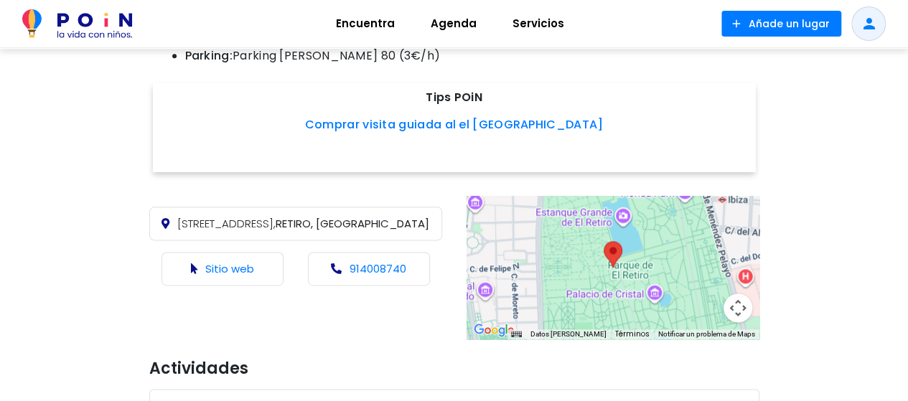
scroll to position [646, 0]
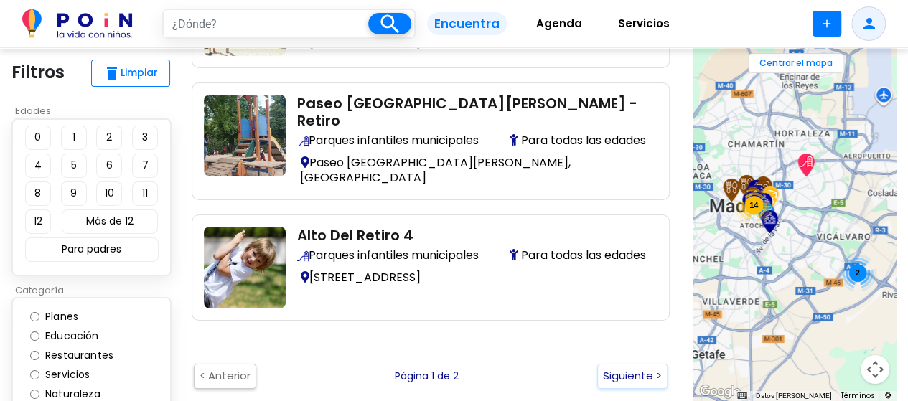
scroll to position [2370, 0]
